Goal: Check status

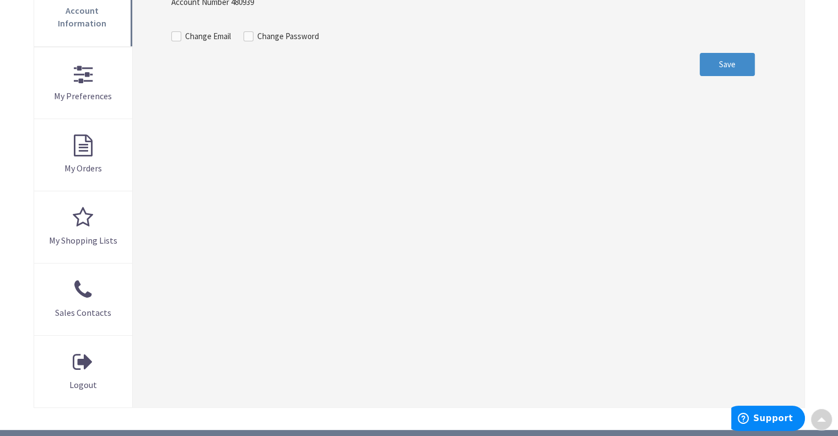
scroll to position [276, 0]
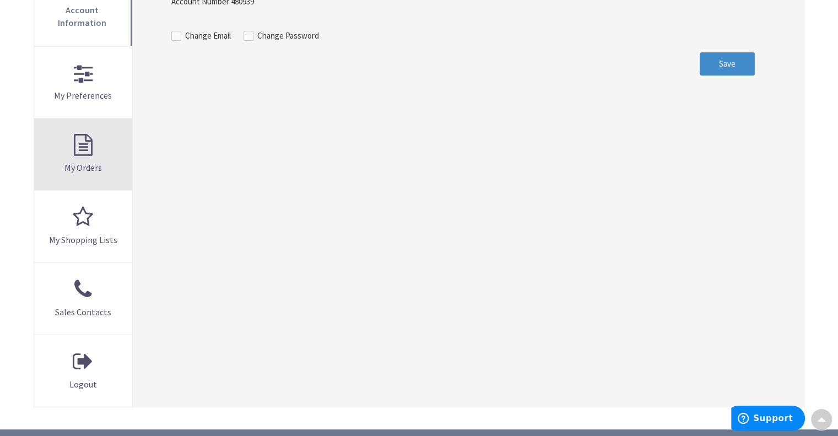
click at [73, 143] on link "My Orders" at bounding box center [83, 155] width 99 height 72
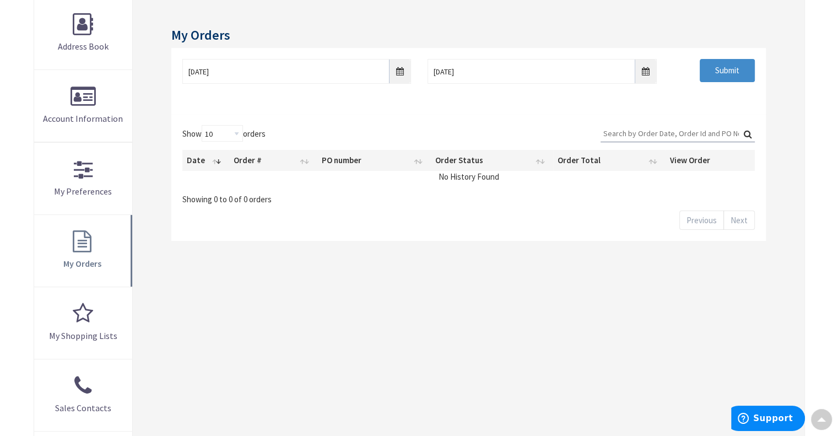
scroll to position [166, 0]
click at [399, 73] on input "9/2/2025" at bounding box center [296, 72] width 229 height 25
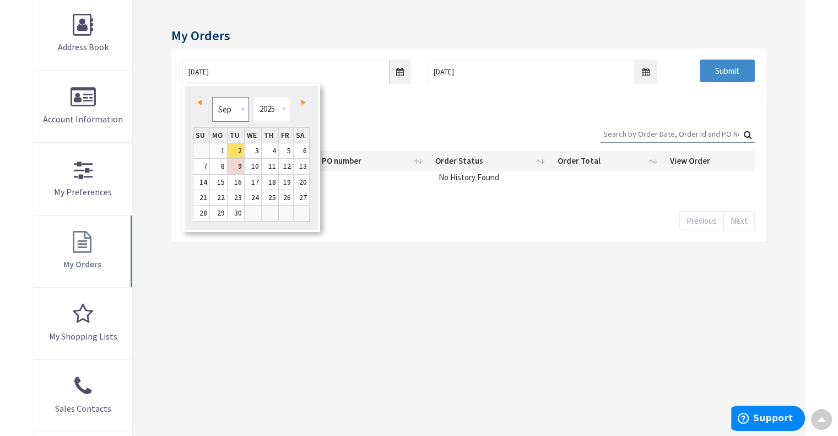
click at [243, 107] on select "Jan Feb Mar Apr May Jun Jul Aug Sep Oct Nov Dec" at bounding box center [230, 109] width 37 height 25
type input "06/01/2025"
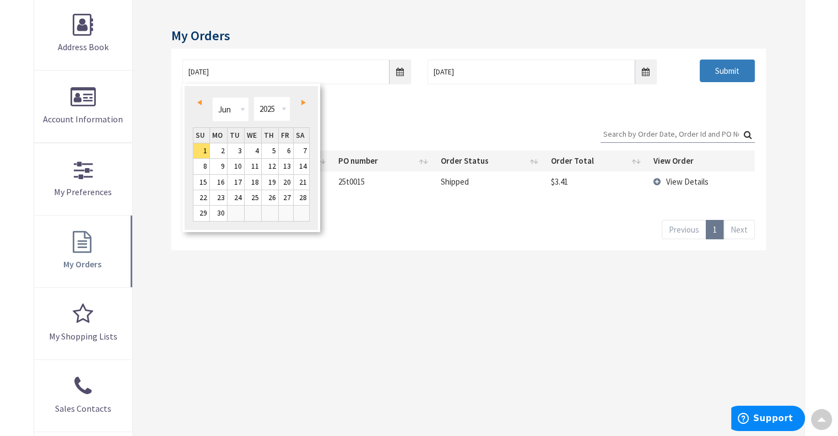
click at [730, 74] on input "Submit" at bounding box center [727, 71] width 55 height 23
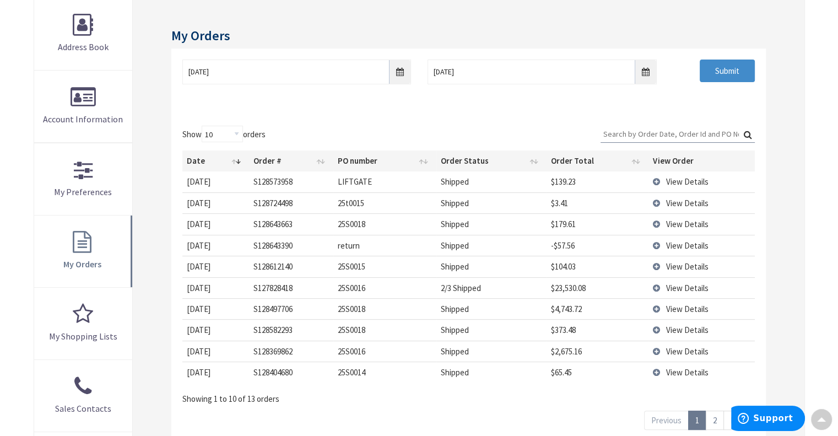
click at [686, 289] on span "View Details" at bounding box center [687, 288] width 42 height 10
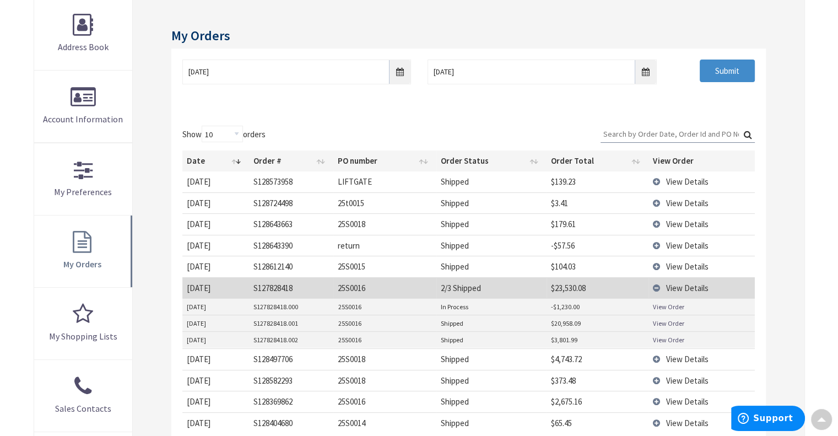
click at [673, 305] on link "View Order" at bounding box center [668, 306] width 31 height 9
